Goal: Task Accomplishment & Management: Use online tool/utility

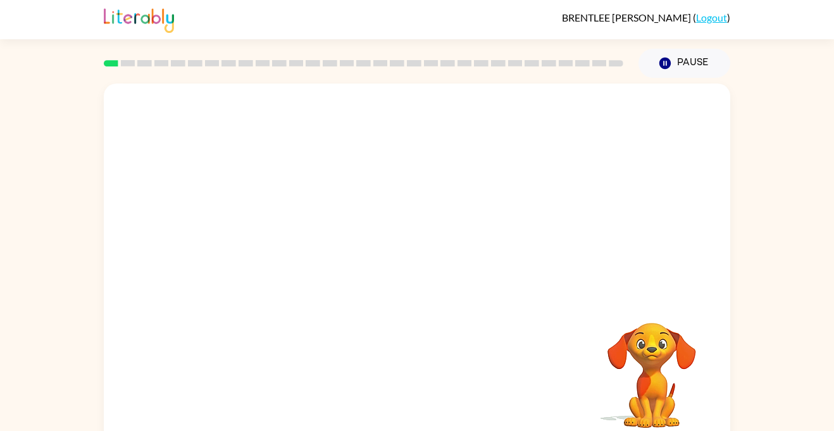
click at [386, 194] on video "Your browser must support playing .mp4 files to use Literably. Please try using…" at bounding box center [417, 189] width 626 height 213
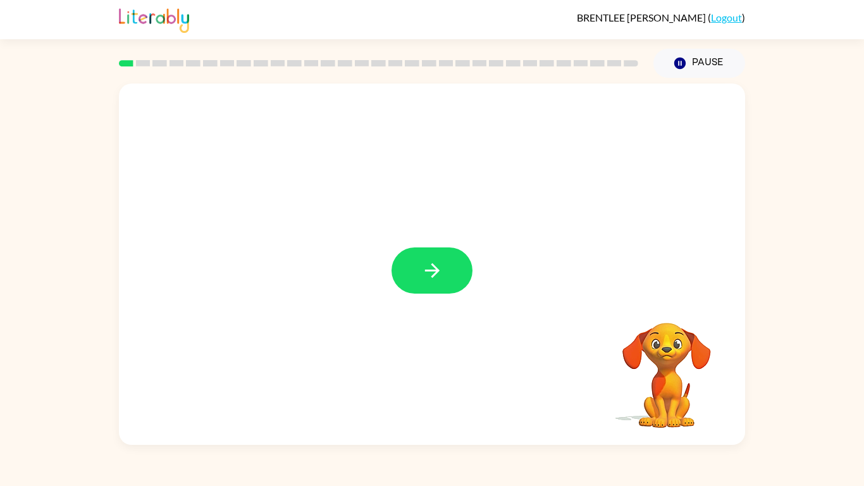
click at [436, 262] on icon "button" at bounding box center [432, 270] width 22 height 22
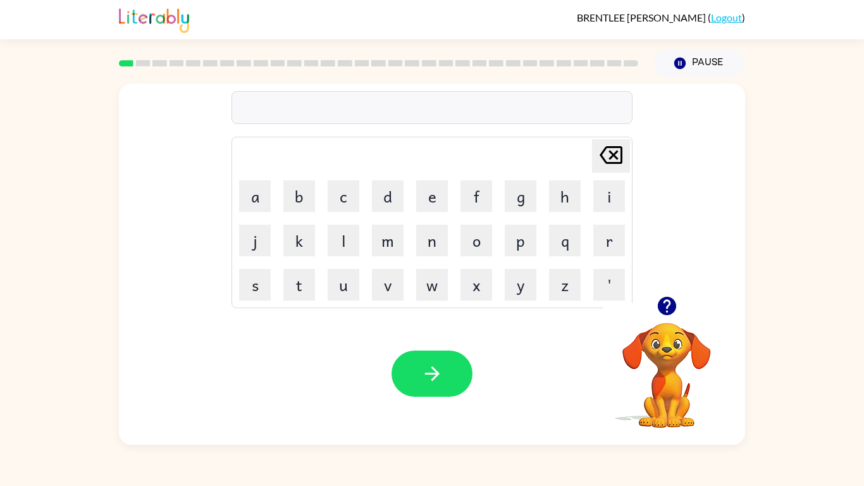
click at [662, 309] on icon "button" at bounding box center [666, 306] width 18 height 18
click at [522, 188] on button "g" at bounding box center [521, 196] width 32 height 32
click at [252, 186] on button "a" at bounding box center [255, 196] width 32 height 32
click at [534, 230] on button "p" at bounding box center [521, 241] width 32 height 32
click at [445, 189] on button "e" at bounding box center [432, 196] width 32 height 32
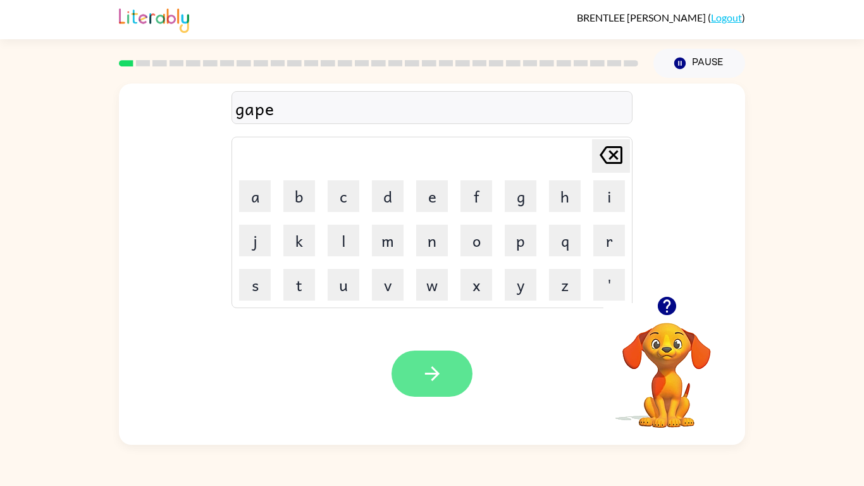
click at [449, 377] on button "button" at bounding box center [432, 373] width 81 height 46
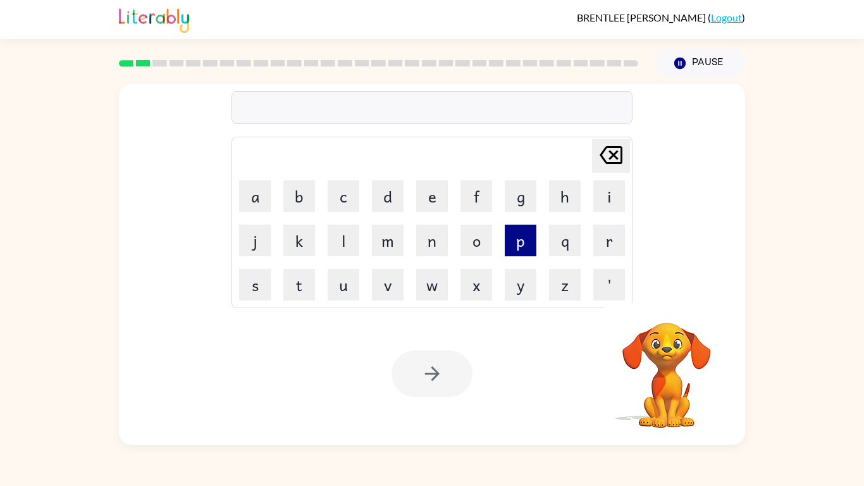
click at [517, 235] on button "p" at bounding box center [521, 241] width 32 height 32
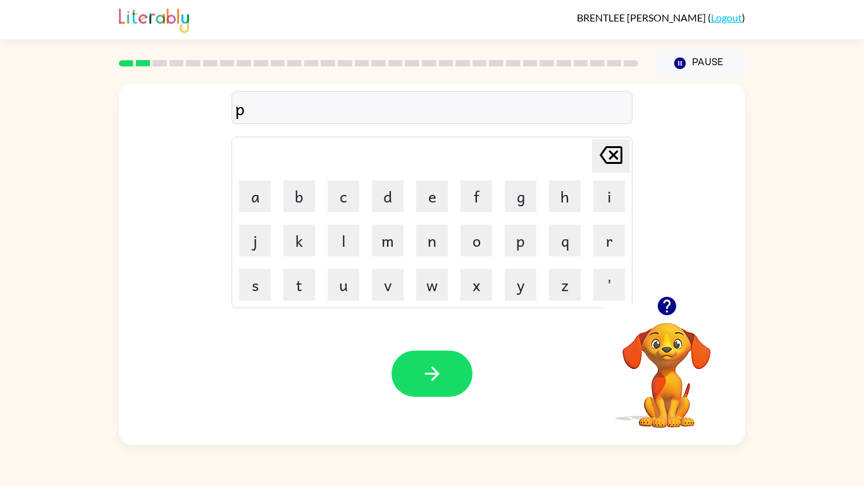
click at [250, 178] on td "a" at bounding box center [254, 196] width 43 height 43
click at [253, 188] on button "a" at bounding box center [255, 196] width 32 height 32
click at [426, 292] on button "w" at bounding box center [432, 285] width 32 height 32
click at [441, 371] on icon "button" at bounding box center [432, 373] width 22 height 22
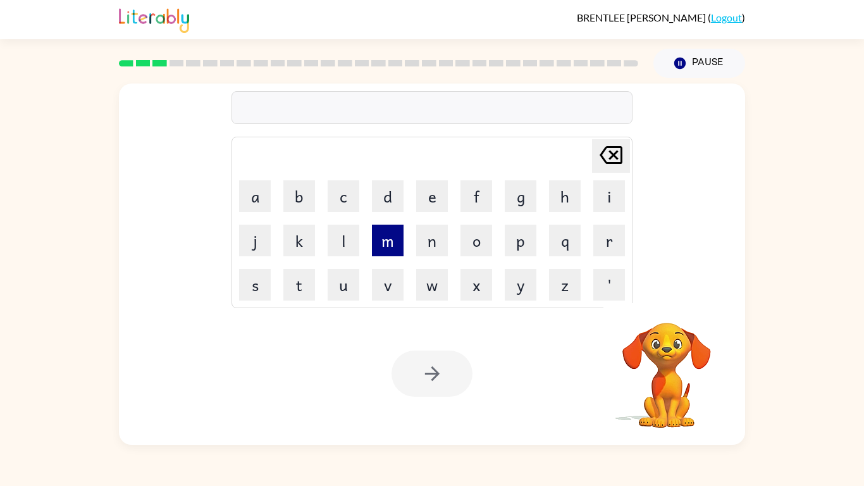
click at [384, 245] on button "m" at bounding box center [388, 241] width 32 height 32
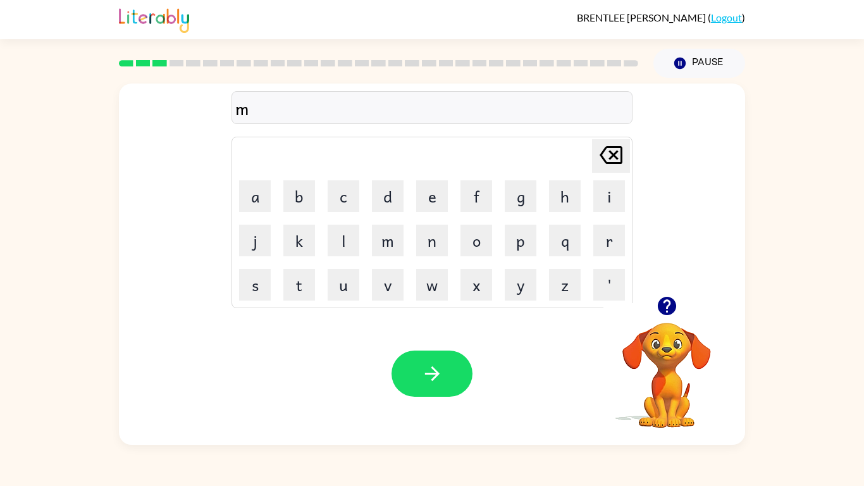
type button "m"
click at [666, 311] on icon "button" at bounding box center [667, 306] width 22 height 22
